Goal: Information Seeking & Learning: Learn about a topic

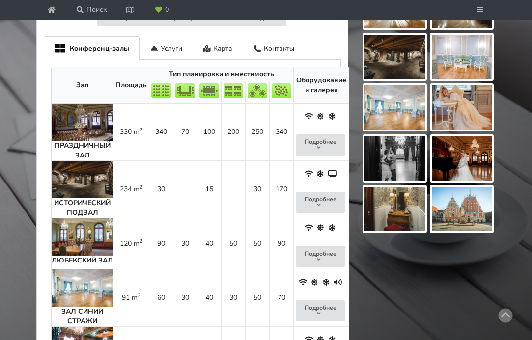
scroll to position [532, 0]
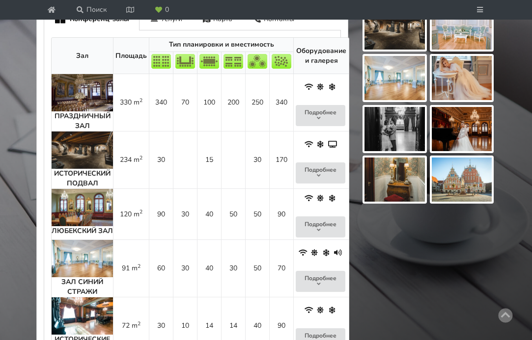
click at [102, 111] on img at bounding box center [82, 92] width 61 height 37
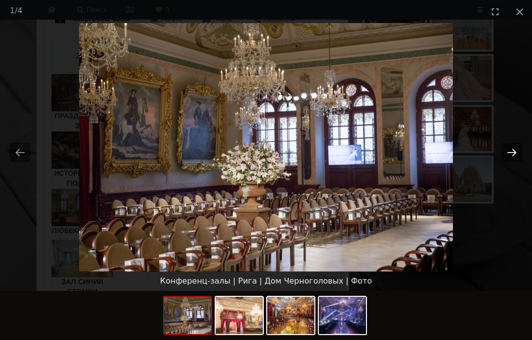
click at [514, 146] on button "Next slide" at bounding box center [511, 152] width 21 height 19
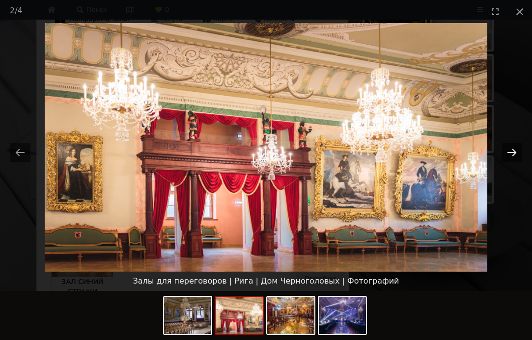
click at [514, 146] on button "Next slide" at bounding box center [511, 152] width 21 height 19
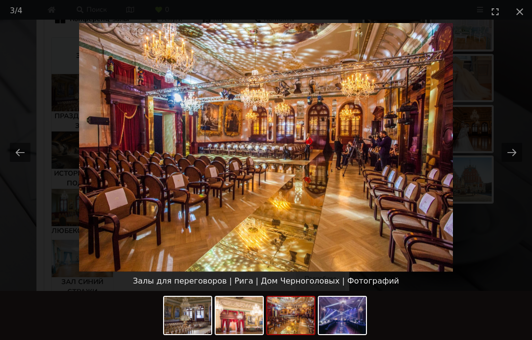
click at [325, 249] on picture at bounding box center [266, 147] width 532 height 249
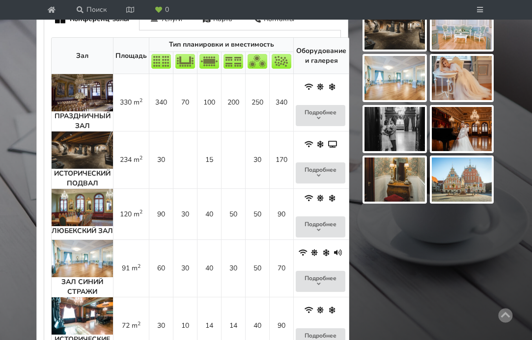
click at [89, 169] on img at bounding box center [82, 150] width 61 height 37
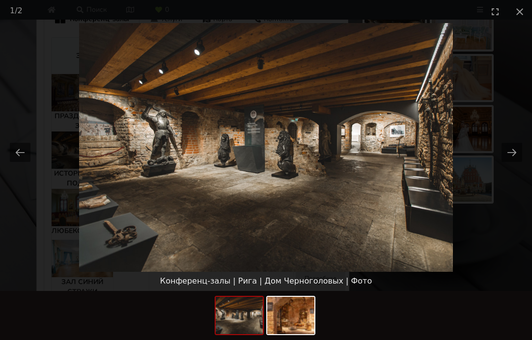
click at [495, 167] on picture at bounding box center [266, 147] width 532 height 249
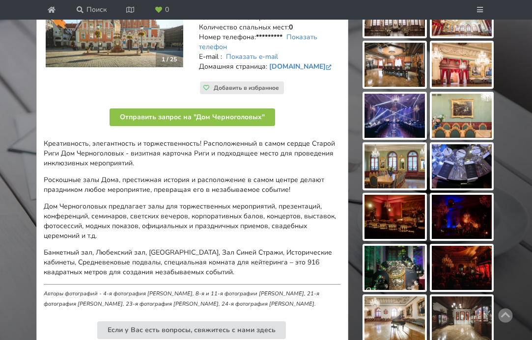
scroll to position [60, 0]
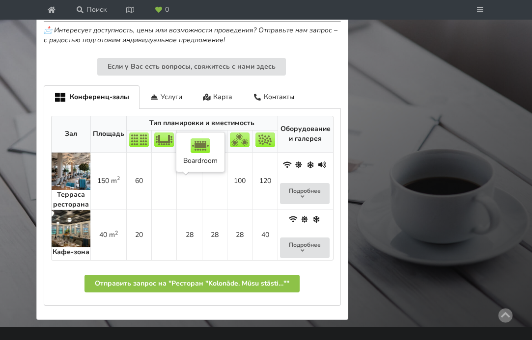
scroll to position [640, 0]
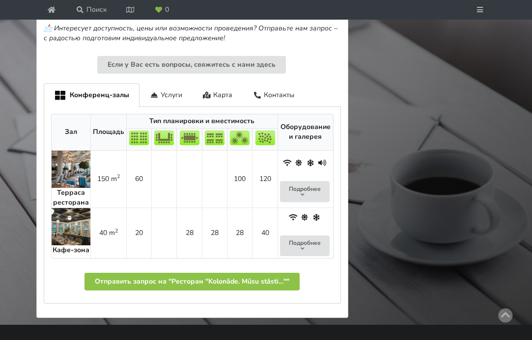
click at [79, 188] on img at bounding box center [71, 169] width 39 height 37
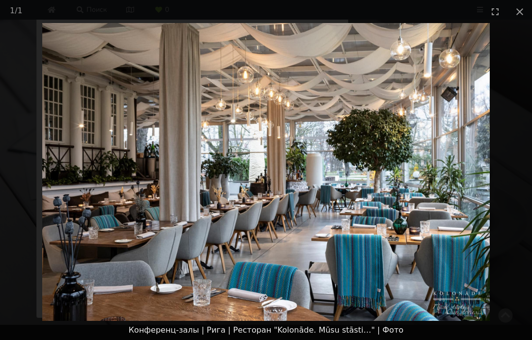
click at [428, 162] on picture at bounding box center [266, 172] width 532 height 298
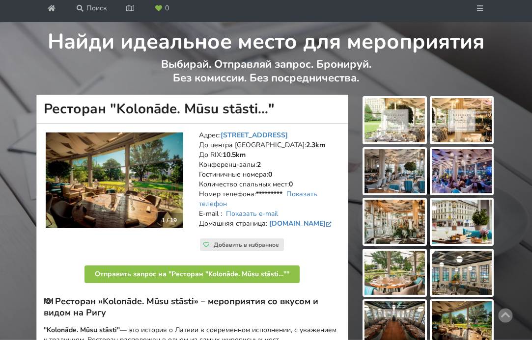
scroll to position [73, 0]
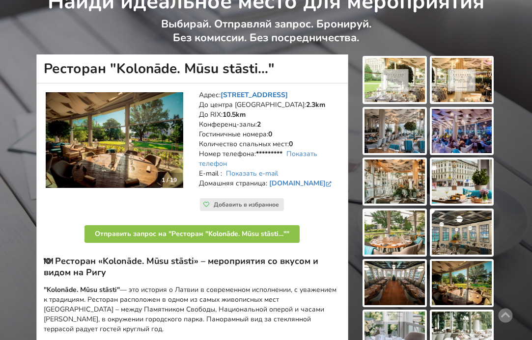
drag, startPoint x: 221, startPoint y: 143, endPoint x: 282, endPoint y: 145, distance: 60.9
click at [282, 145] on address "Адрес: Brīvības laukums 1, Рига До центра Риги: 2.3km До RIX: 10.5km Конференц-…" at bounding box center [269, 144] width 141 height 108
copy address "Brīvības laukums 1"
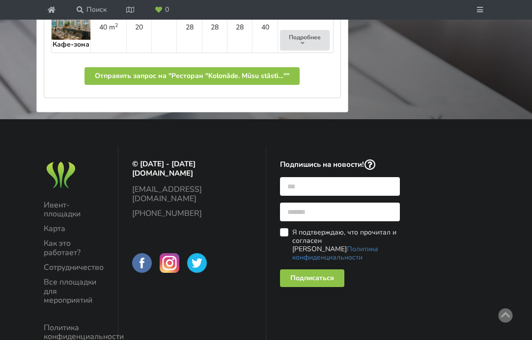
scroll to position [675, 0]
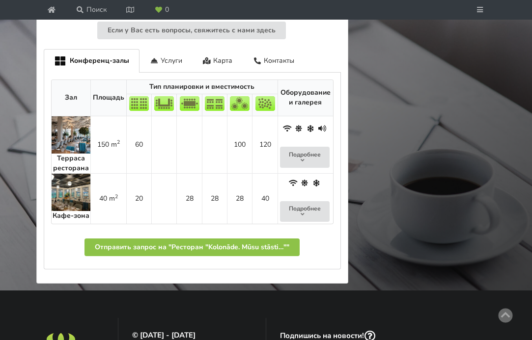
click at [74, 154] on img at bounding box center [71, 134] width 39 height 37
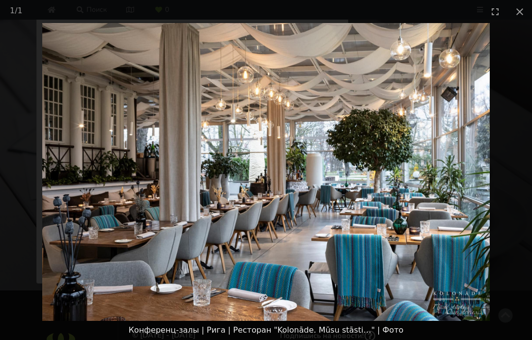
click at [430, 172] on img at bounding box center [265, 172] width 447 height 298
click at [466, 119] on picture at bounding box center [266, 172] width 532 height 298
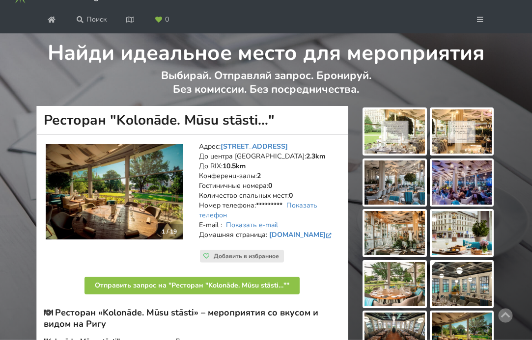
scroll to position [22, 0]
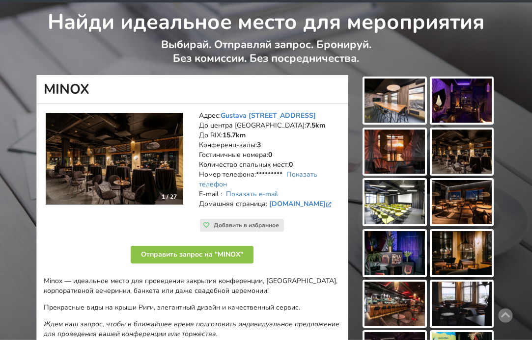
scroll to position [138, 0]
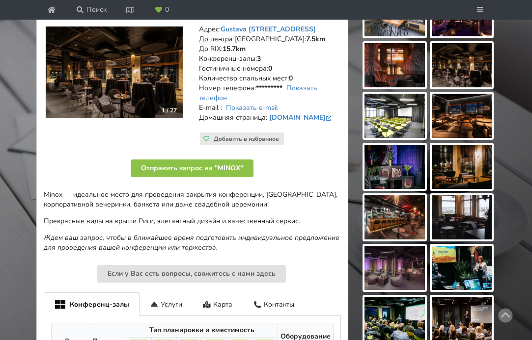
click at [129, 114] on img at bounding box center [114, 73] width 137 height 92
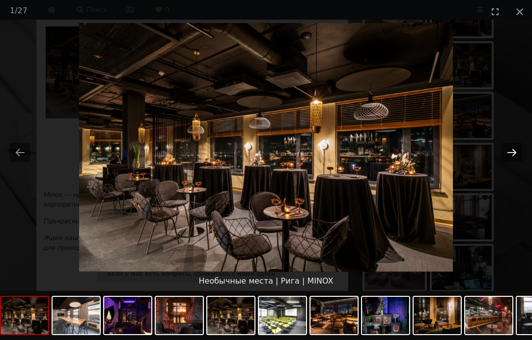
click at [511, 153] on button "Next slide" at bounding box center [511, 152] width 21 height 19
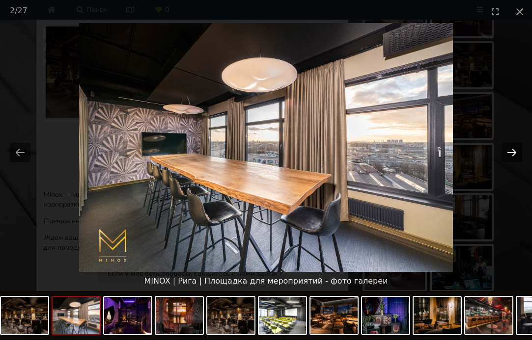
click at [511, 153] on button "Next slide" at bounding box center [511, 152] width 21 height 19
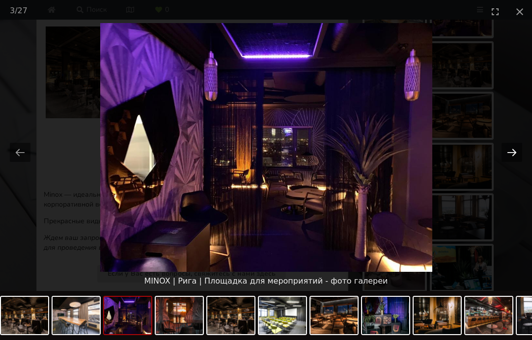
click at [511, 153] on button "Next slide" at bounding box center [511, 152] width 21 height 19
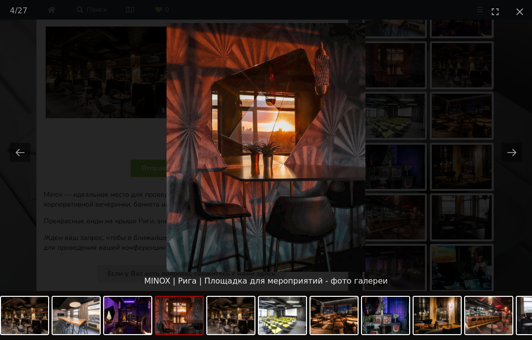
click at [153, 177] on picture at bounding box center [266, 147] width 532 height 249
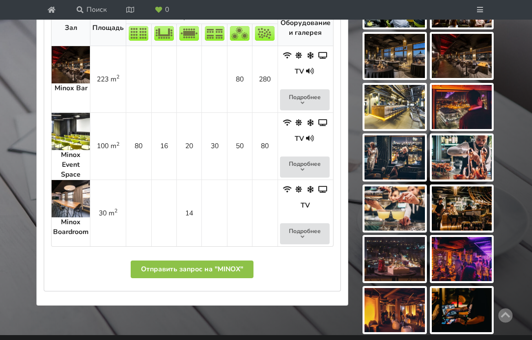
scroll to position [454, 0]
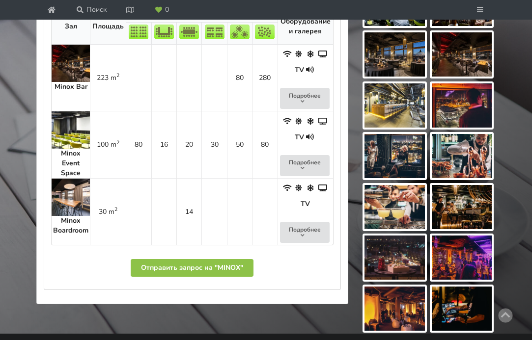
click at [66, 82] on img at bounding box center [71, 63] width 38 height 37
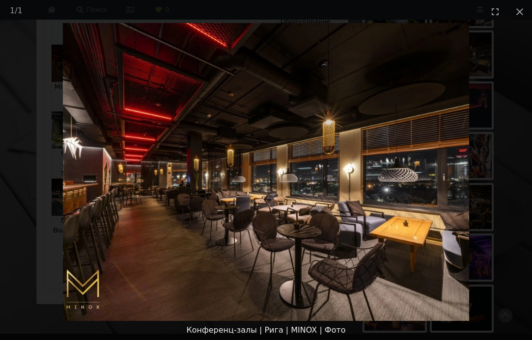
click at [421, 118] on picture at bounding box center [266, 172] width 532 height 298
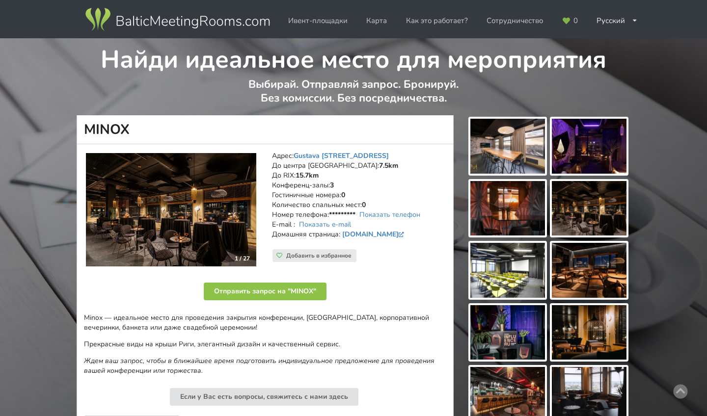
scroll to position [16, 0]
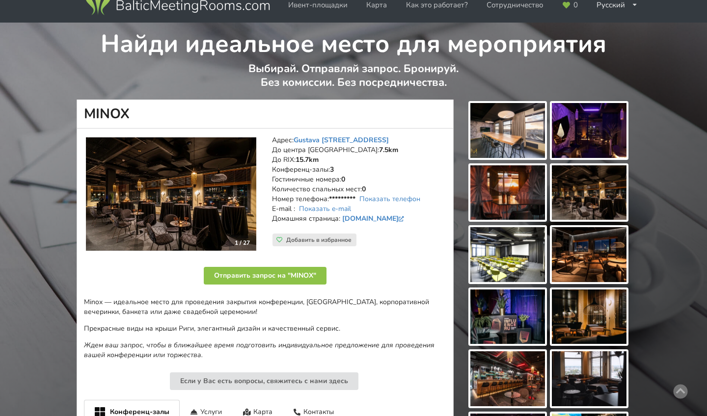
click at [211, 170] on img at bounding box center [171, 194] width 170 height 114
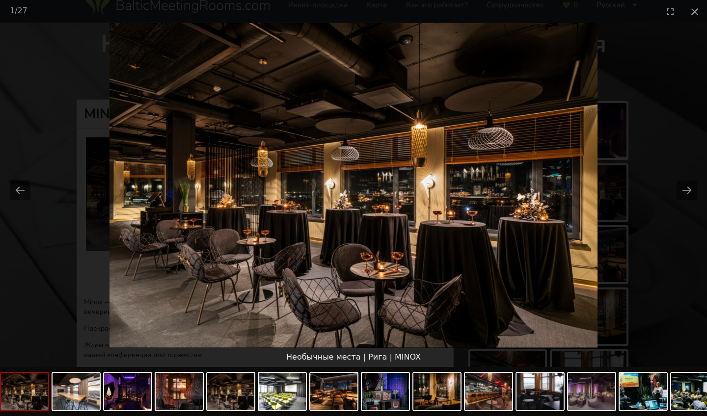
scroll to position [0, 0]
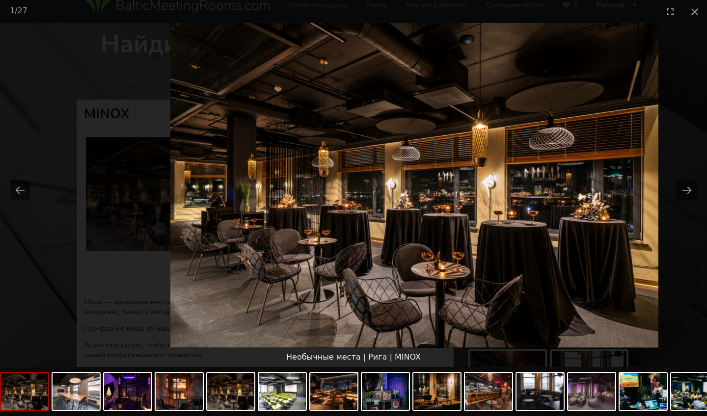
click at [431, 228] on img at bounding box center [414, 185] width 488 height 325
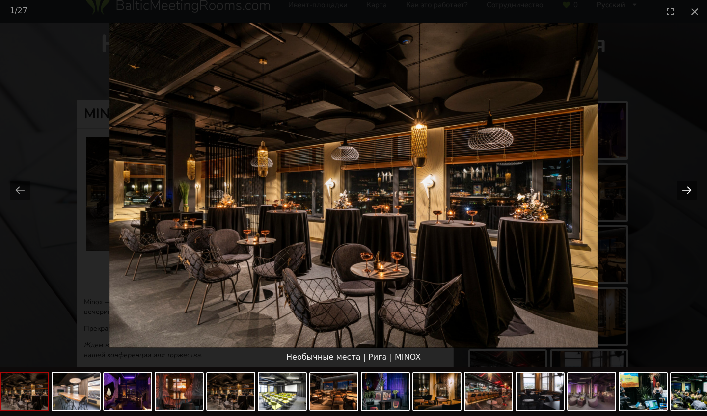
click at [531, 187] on button "Next slide" at bounding box center [687, 190] width 21 height 19
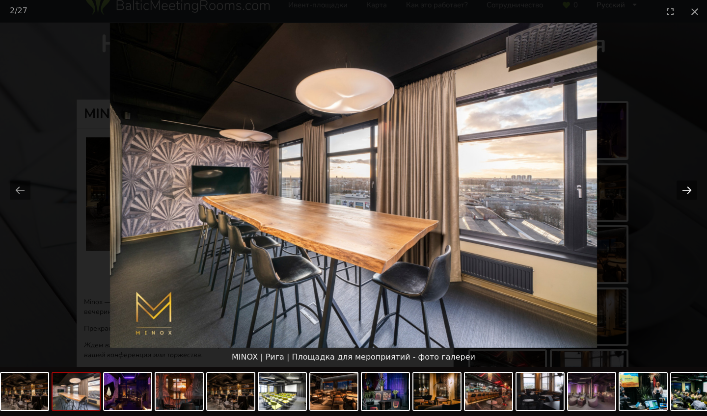
click at [531, 187] on button "Next slide" at bounding box center [687, 190] width 21 height 19
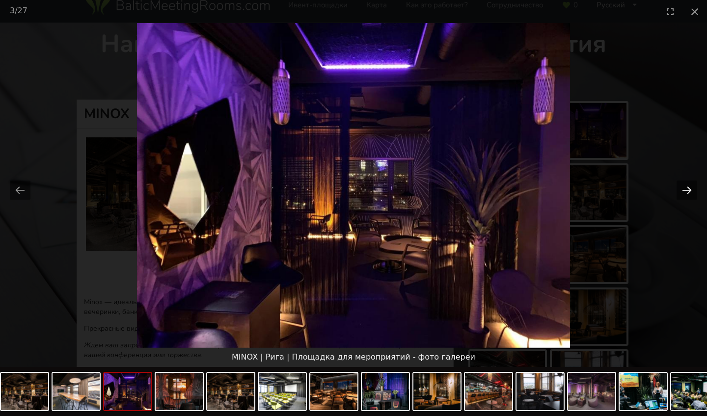
click at [531, 187] on button "Next slide" at bounding box center [687, 190] width 21 height 19
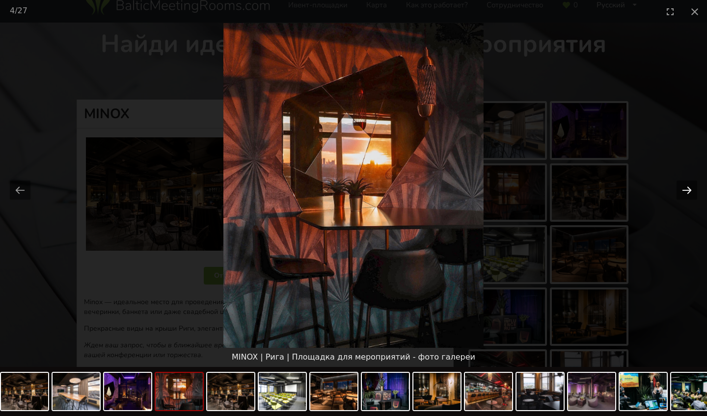
click at [531, 187] on button "Next slide" at bounding box center [687, 190] width 21 height 19
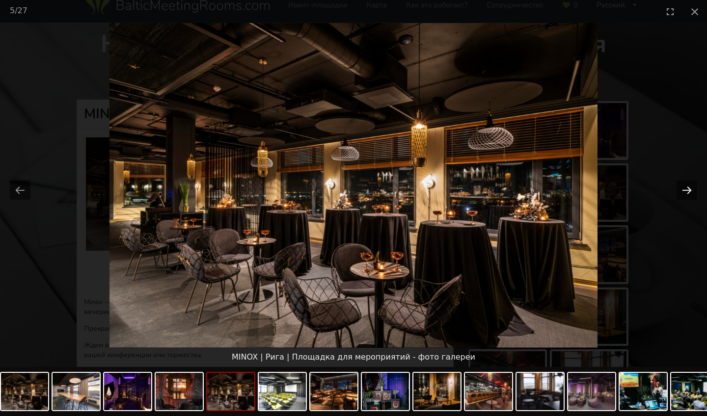
click at [531, 187] on button "Next slide" at bounding box center [687, 190] width 21 height 19
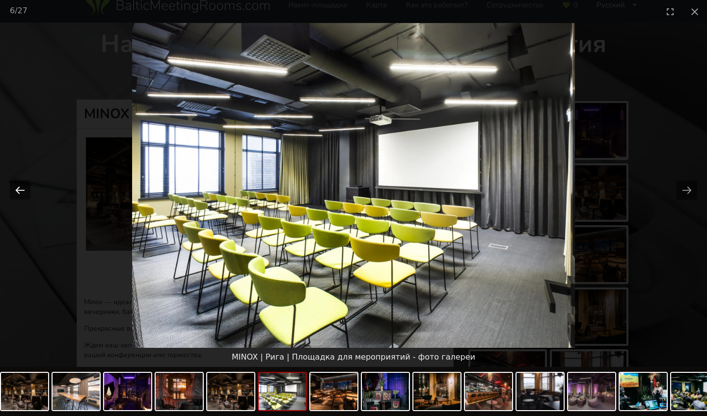
click at [16, 187] on button "Previous slide" at bounding box center [20, 190] width 21 height 19
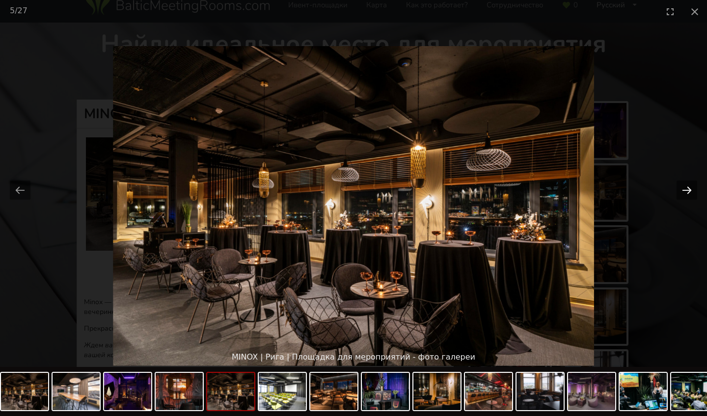
click at [531, 197] on button "Next slide" at bounding box center [687, 190] width 21 height 19
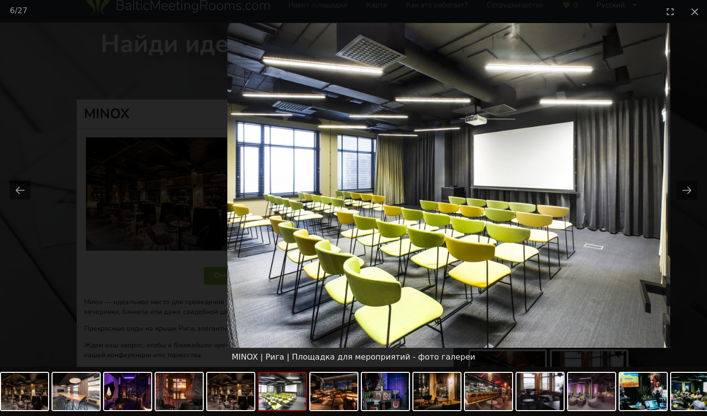
click at [435, 204] on img at bounding box center [448, 185] width 443 height 325
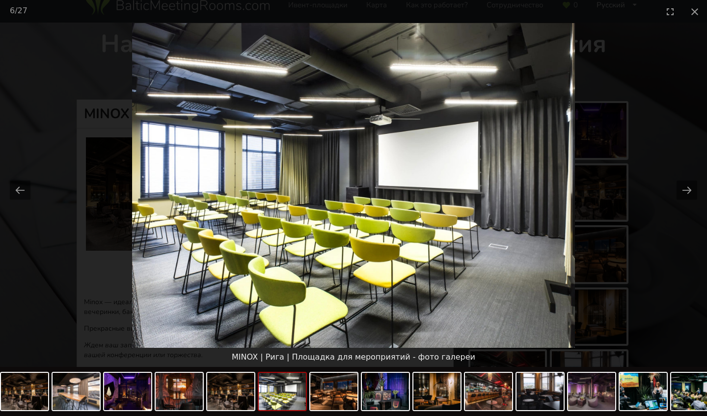
click at [350, 197] on img at bounding box center [353, 185] width 443 height 325
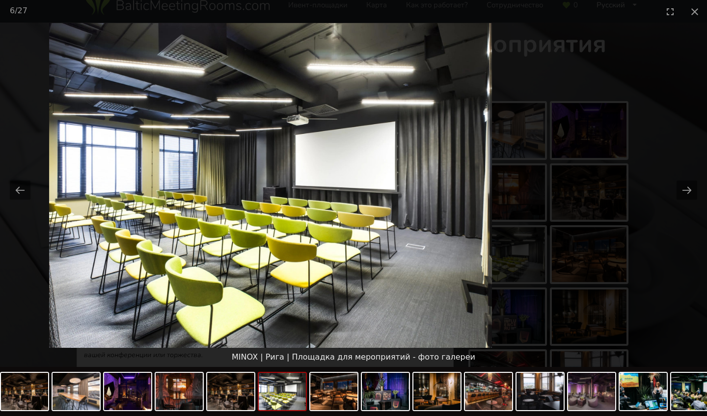
click at [265, 248] on img at bounding box center [270, 185] width 443 height 325
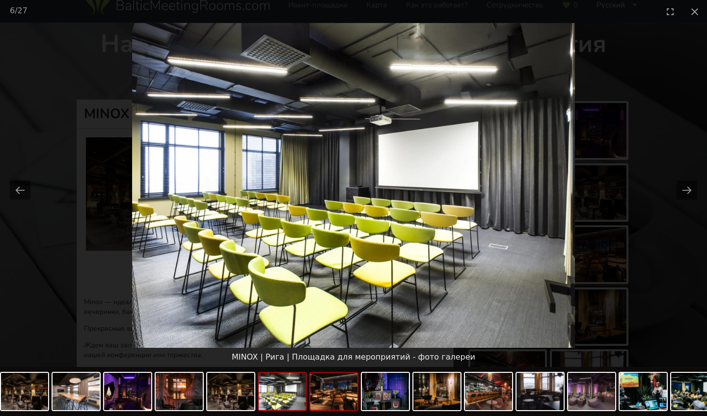
click at [338, 340] on img at bounding box center [333, 391] width 47 height 37
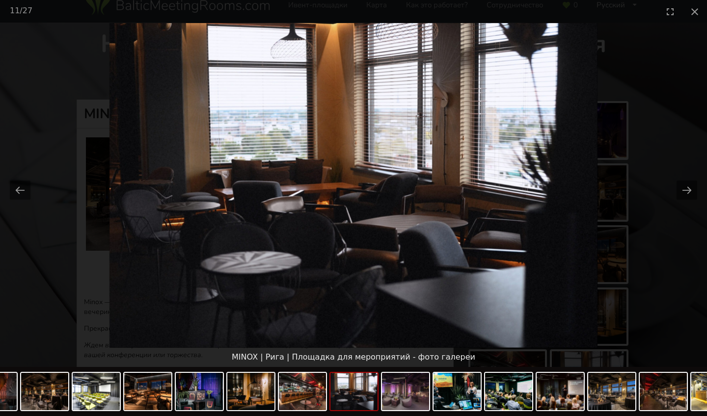
click at [531, 143] on picture at bounding box center [353, 185] width 707 height 325
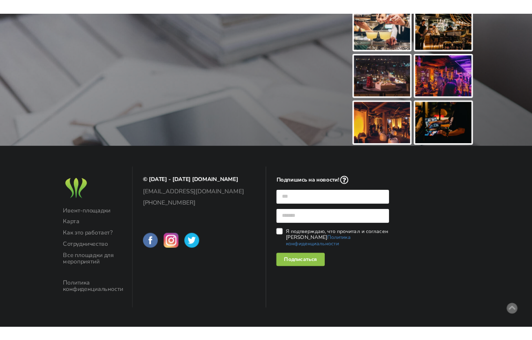
scroll to position [532, 0]
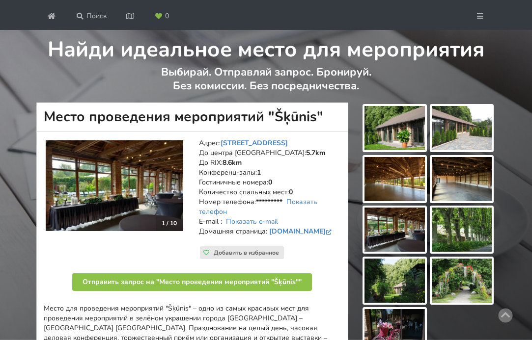
scroll to position [27, 0]
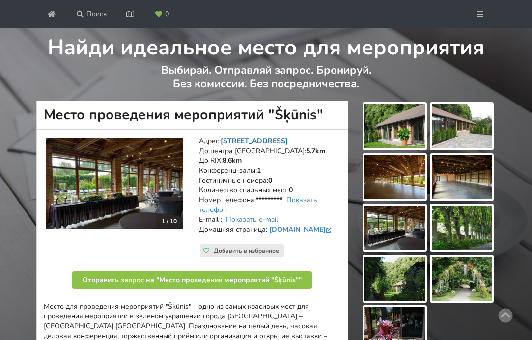
drag, startPoint x: 220, startPoint y: 189, endPoint x: 273, endPoint y: 190, distance: 53.0
click at [273, 190] on address "Адрес: Kandavas iela 2, Рига До центра Риги: 5.7km До RIX: 8.6km Конференц-залы…" at bounding box center [269, 190] width 141 height 108
copy address "Kandavas iela 2"
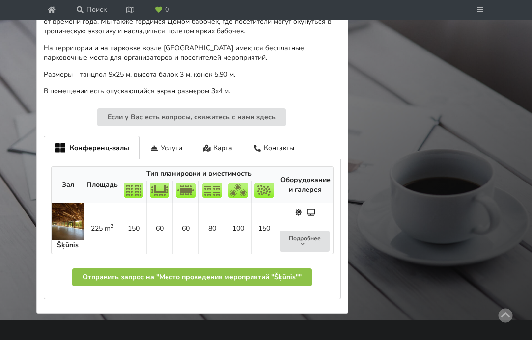
scroll to position [449, 0]
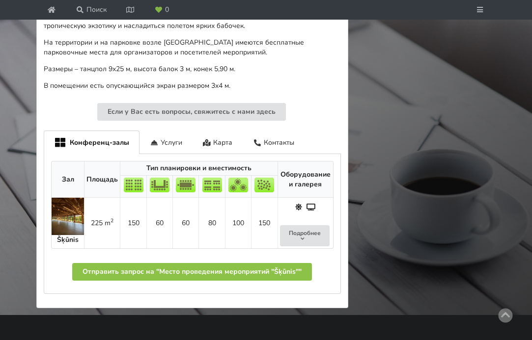
click at [70, 235] on img at bounding box center [68, 216] width 32 height 37
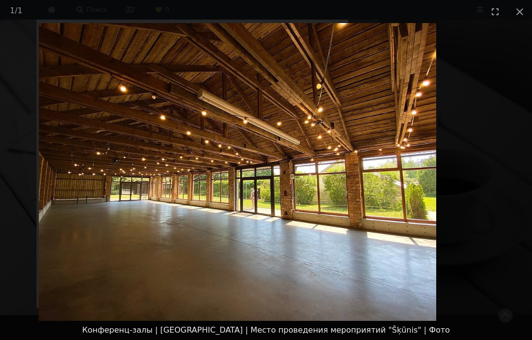
click at [211, 127] on img at bounding box center [237, 172] width 397 height 298
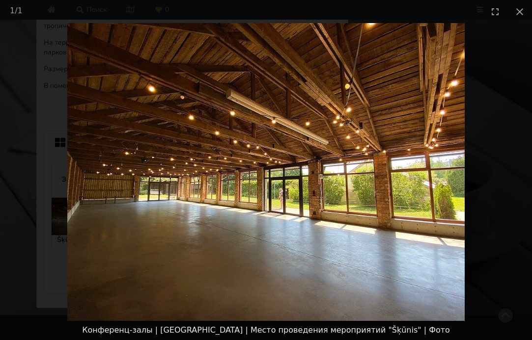
click at [172, 103] on picture at bounding box center [266, 172] width 532 height 298
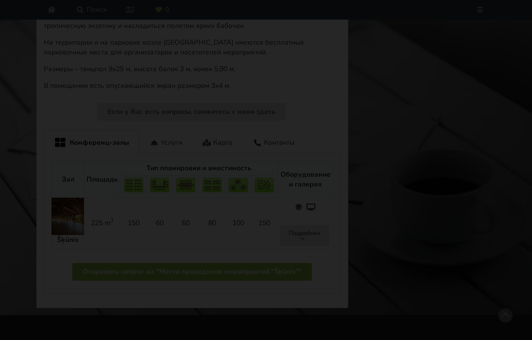
scroll to position [167, 0]
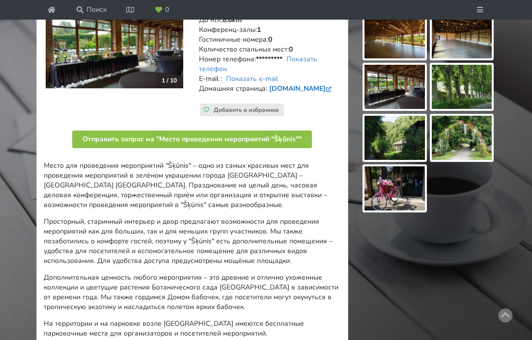
click at [287, 93] on link "www.botanika.lu.lv" at bounding box center [301, 88] width 64 height 9
click at [144, 88] on img at bounding box center [114, 43] width 137 height 91
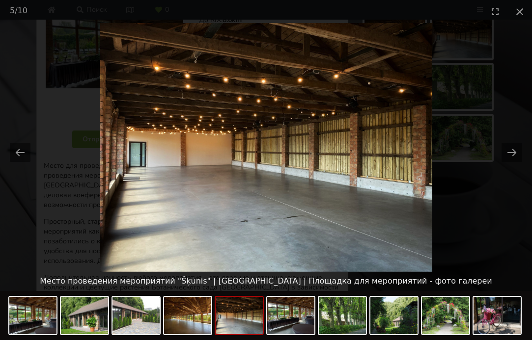
scroll to position [0, 0]
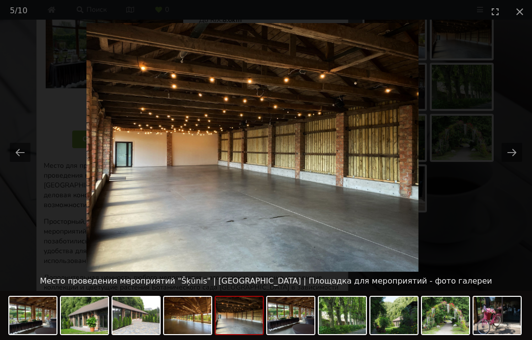
click at [223, 128] on img at bounding box center [252, 147] width 332 height 249
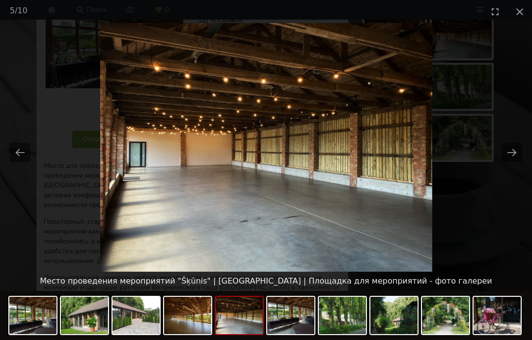
click at [242, 112] on img at bounding box center [266, 147] width 332 height 249
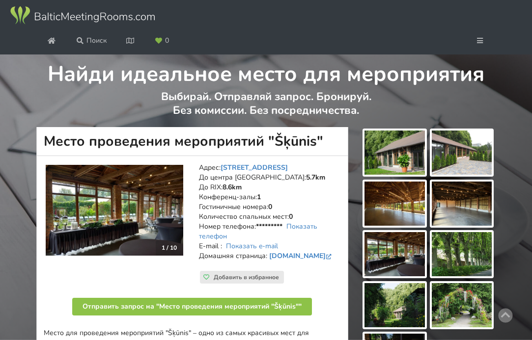
click at [112, 26] on img at bounding box center [82, 15] width 147 height 20
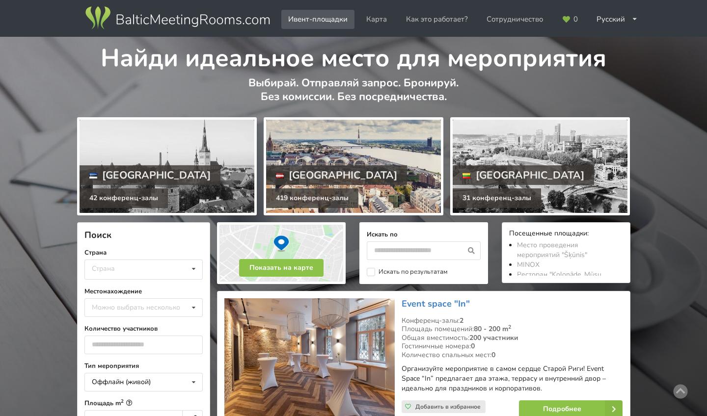
scroll to position [41, 0]
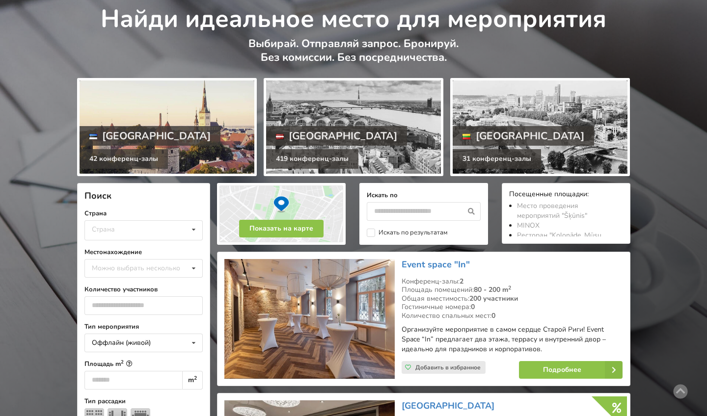
click at [167, 143] on div at bounding box center [167, 127] width 175 height 93
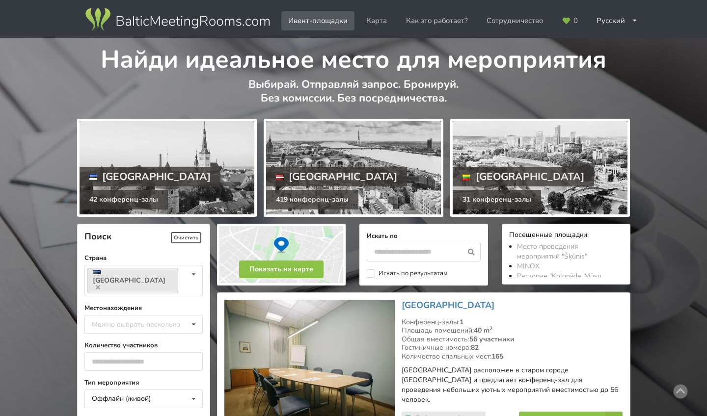
scroll to position [96, 0]
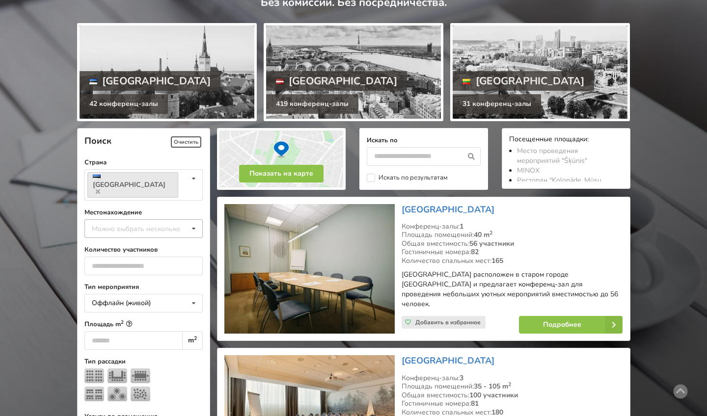
click at [168, 223] on div "Можно выбрать несколько" at bounding box center [145, 228] width 113 height 11
click at [132, 256] on div "[GEOGRAPHIC_DATA]" at bounding box center [143, 265] width 117 height 18
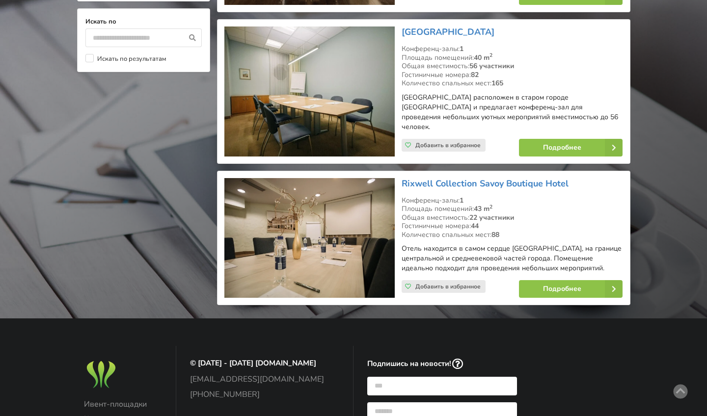
scroll to position [1001, 0]
